Goal: Find specific page/section: Find specific page/section

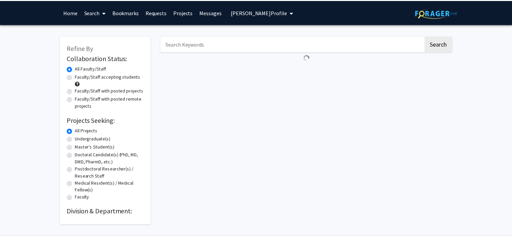
scroll to position [4, 0]
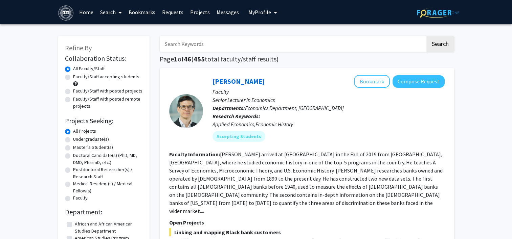
click at [73, 158] on label "Doctoral Candidate(s) (PhD, MD, DMD, PharmD, etc.)" at bounding box center [108, 159] width 70 height 14
click at [73, 157] on input "Doctoral Candidate(s) (PhD, MD, DMD, PharmD, etc.)" at bounding box center [75, 154] width 4 height 4
radio input "true"
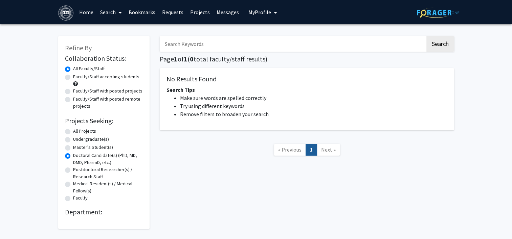
click at [67, 143] on div "Undergraduate(s)" at bounding box center [104, 140] width 78 height 8
click at [73, 141] on label "Undergraduate(s)" at bounding box center [91, 139] width 36 height 7
click at [73, 140] on input "Undergraduate(s)" at bounding box center [75, 138] width 4 height 4
radio input "true"
